Goal: Navigation & Orientation: Understand site structure

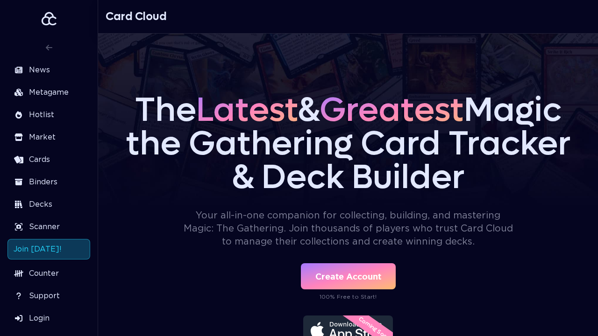
click at [0, 0] on aside "News Metagame Hotlist Market Cards Binders Decks Scanner Join Today! Counter Su…" at bounding box center [49, 168] width 98 height 336
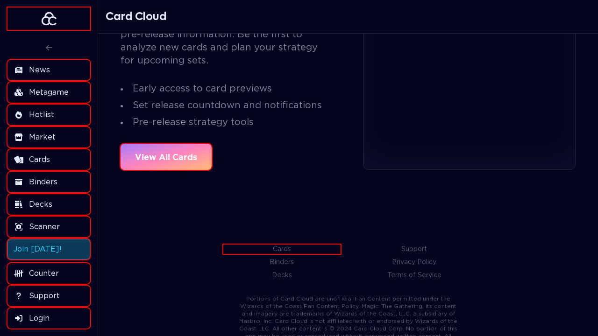
scroll to position [1482, 0]
